Goal: Navigation & Orientation: Find specific page/section

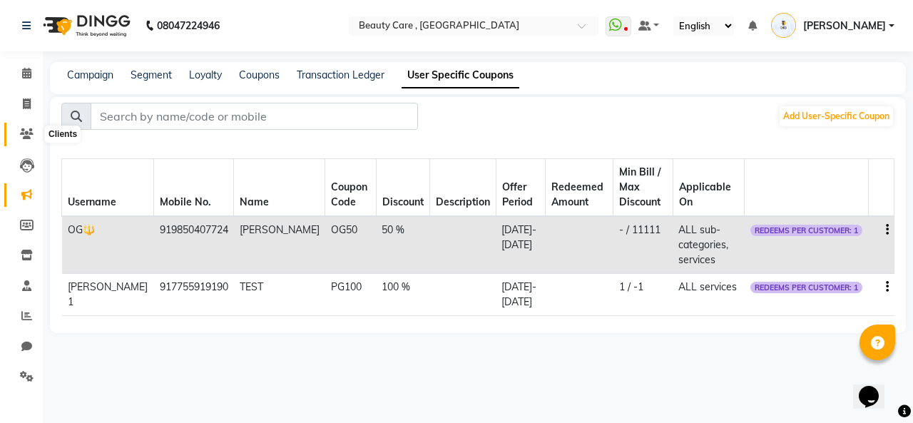
click at [22, 138] on icon at bounding box center [27, 133] width 14 height 11
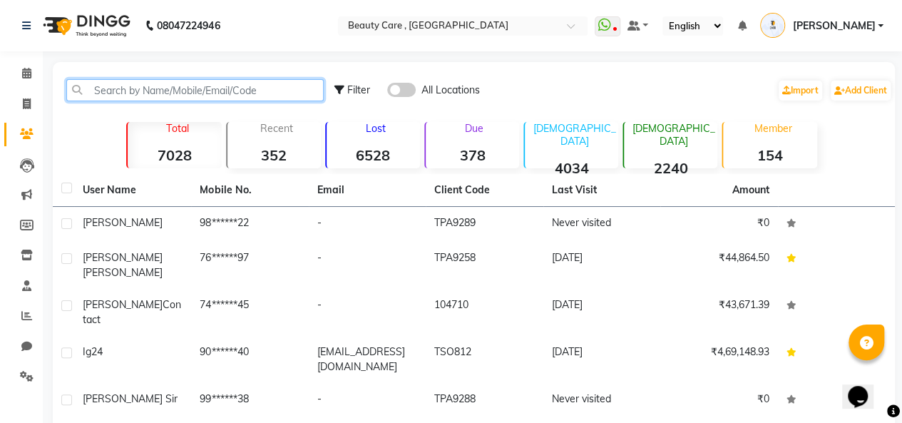
click at [180, 86] on input "text" at bounding box center [194, 90] width 257 height 22
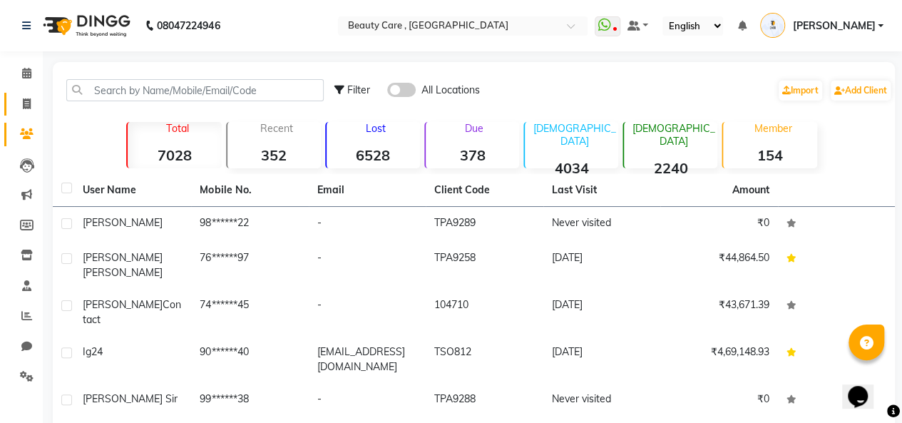
click at [36, 94] on link "Invoice" at bounding box center [21, 105] width 34 height 24
select select "service"
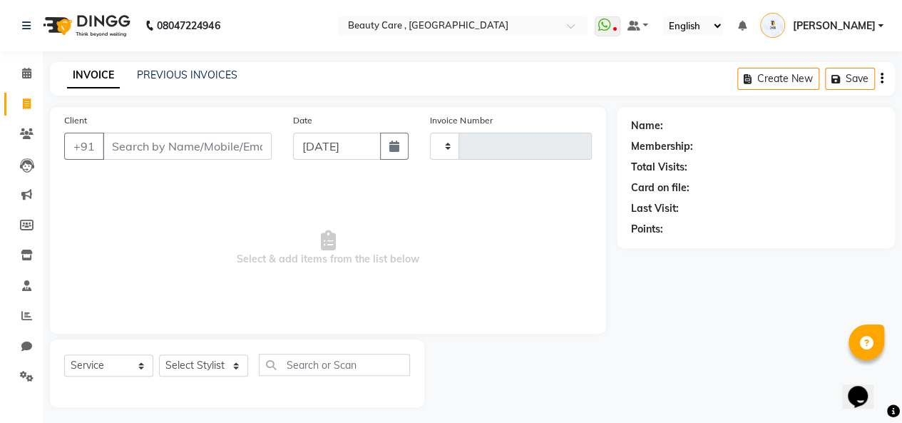
type input "2741"
select select "5646"
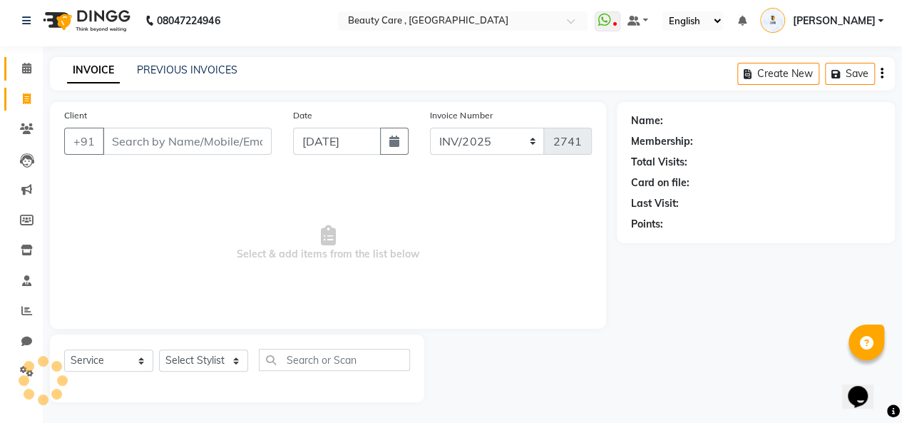
click at [21, 58] on link "Calendar" at bounding box center [21, 69] width 34 height 24
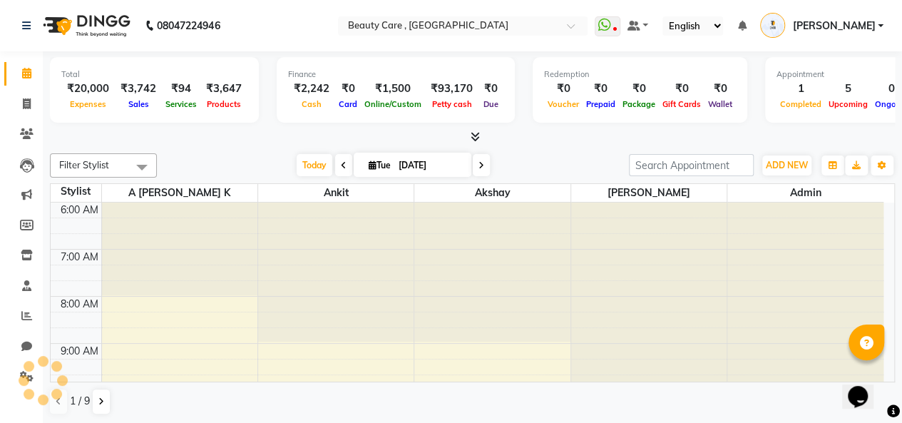
scroll to position [233, 0]
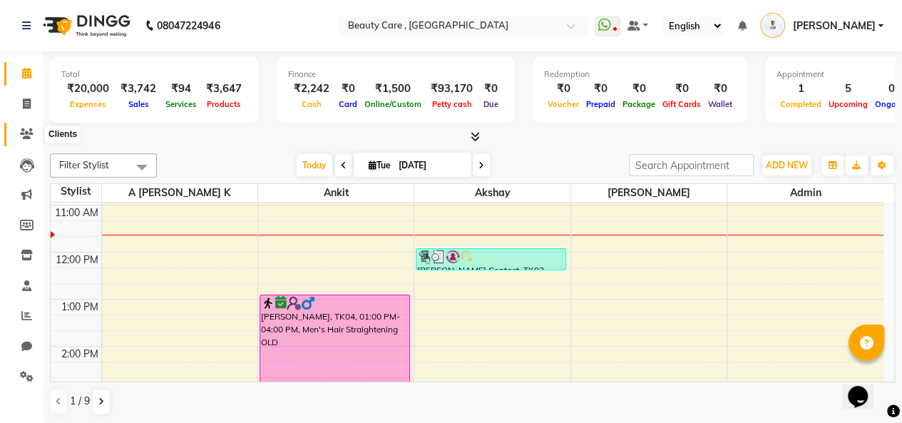
click at [24, 129] on icon at bounding box center [27, 133] width 14 height 11
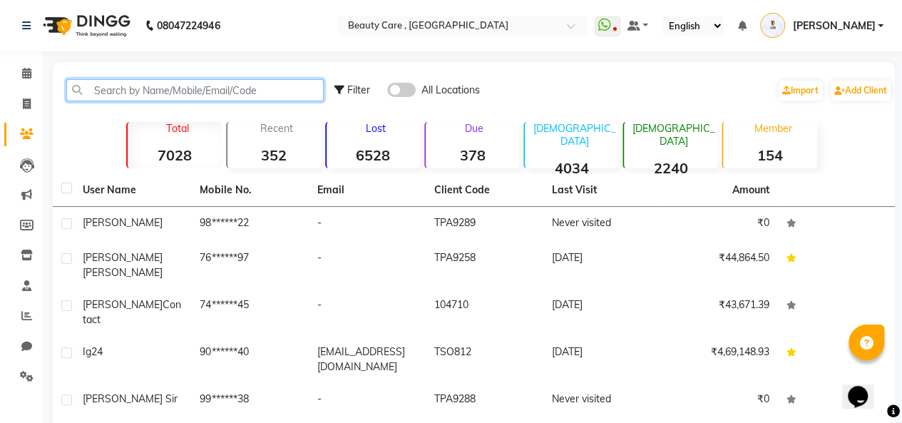
click at [174, 91] on input "text" at bounding box center [194, 90] width 257 height 22
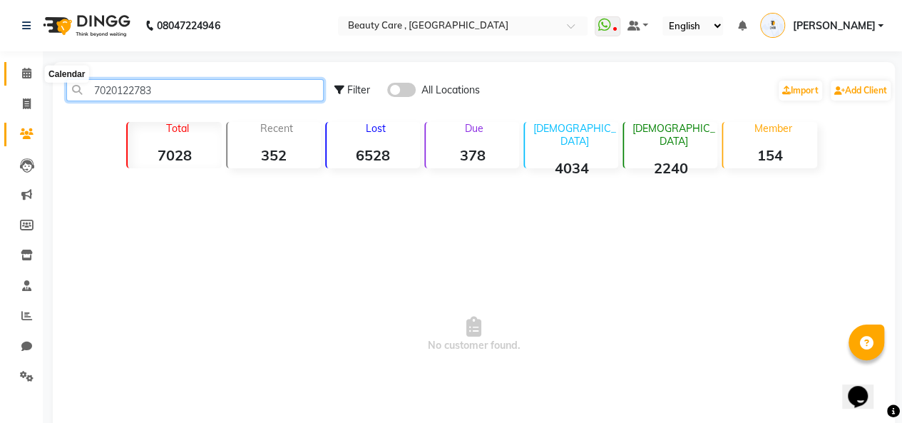
type input "7020122783"
click at [22, 81] on span at bounding box center [26, 74] width 25 height 16
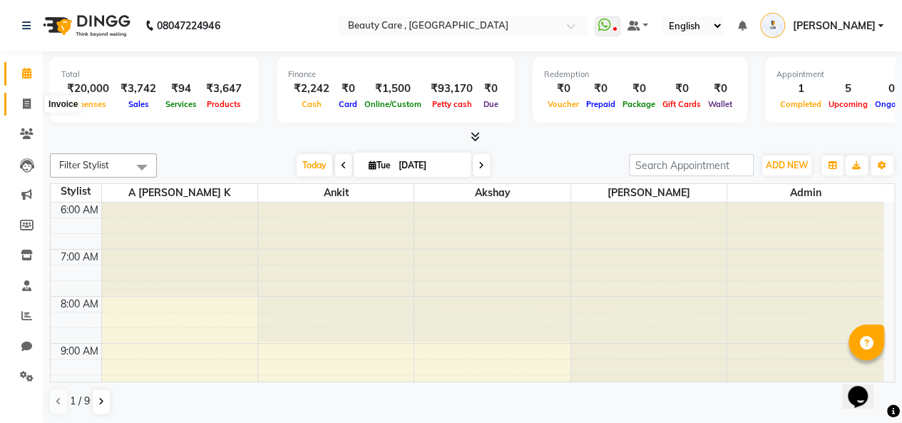
click at [22, 111] on span at bounding box center [26, 104] width 25 height 16
select select "service"
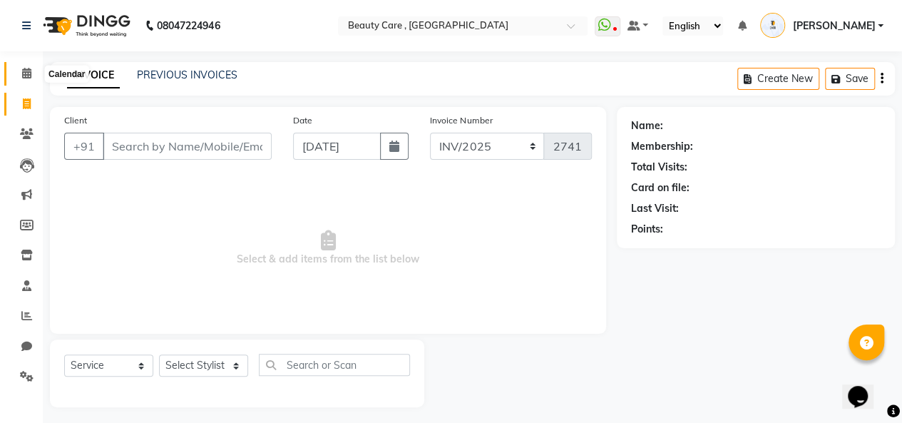
click at [31, 73] on span at bounding box center [26, 74] width 25 height 16
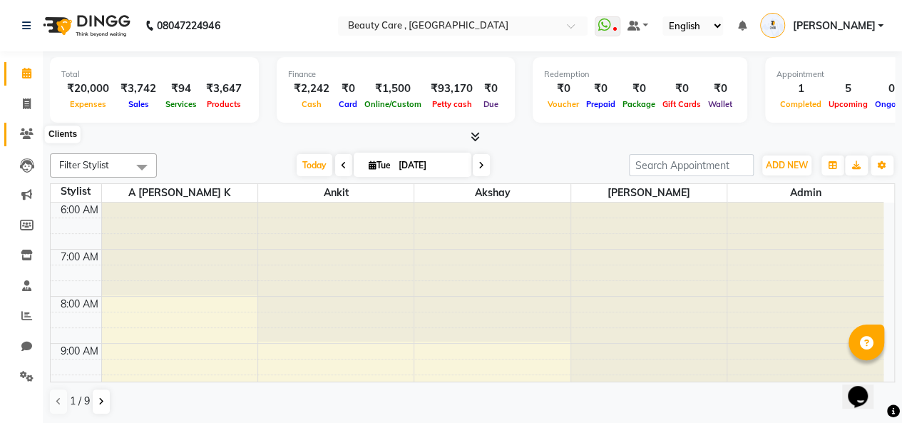
click at [26, 133] on icon at bounding box center [27, 133] width 14 height 11
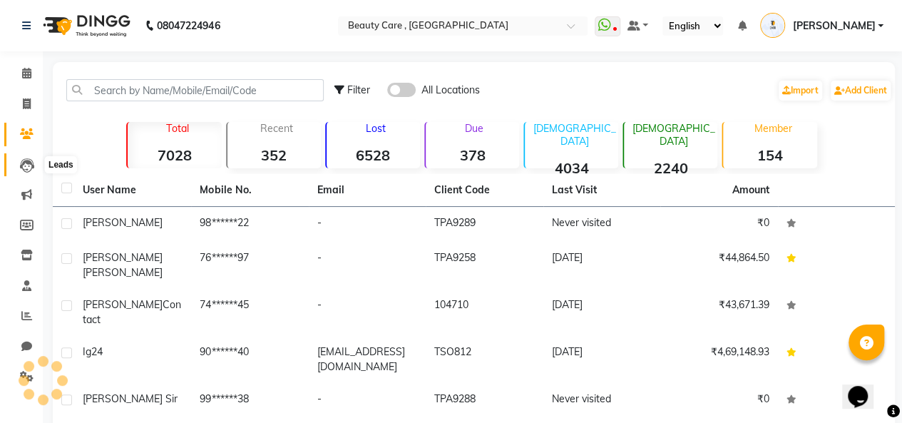
click at [26, 163] on icon at bounding box center [27, 165] width 14 height 14
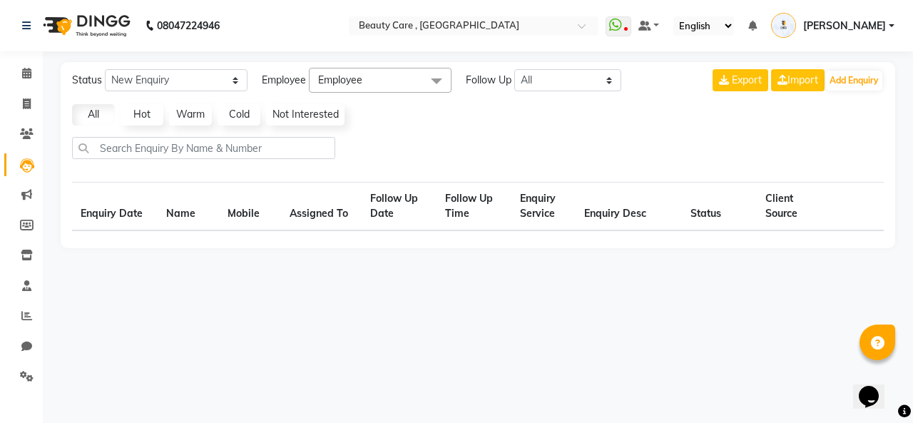
select select "10"
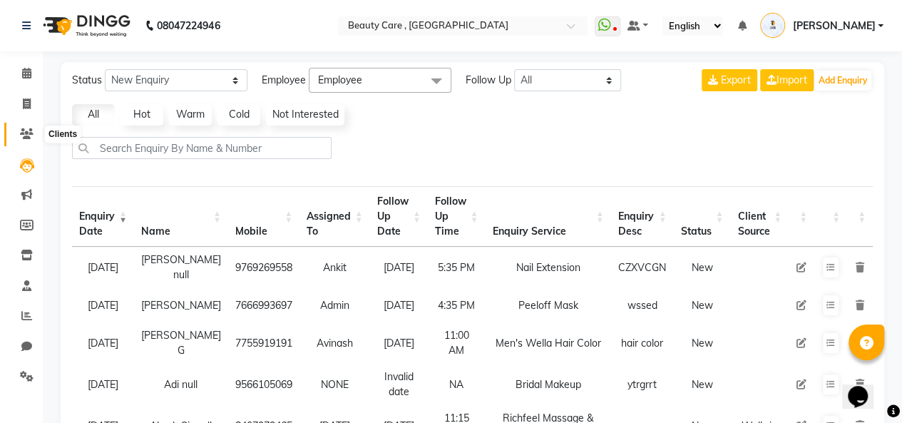
click at [29, 127] on span at bounding box center [26, 134] width 25 height 16
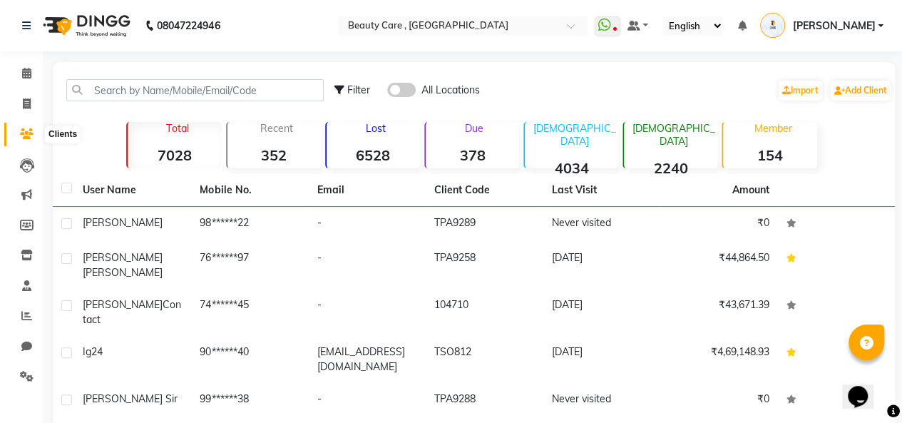
click at [27, 135] on icon at bounding box center [27, 133] width 14 height 11
